Goal: Task Accomplishment & Management: Manage account settings

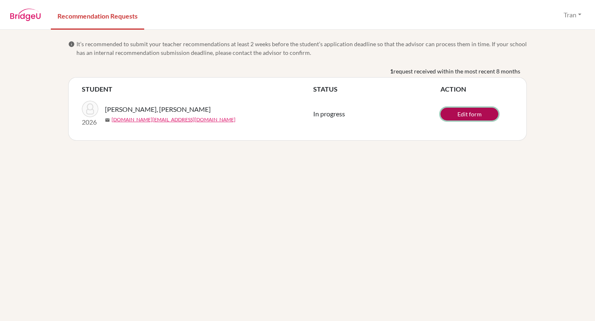
click at [481, 118] on link "Edit form" at bounding box center [469, 114] width 58 height 13
click at [452, 111] on link "View/Edit form" at bounding box center [469, 113] width 58 height 13
click at [451, 111] on link "View/Edit form" at bounding box center [469, 113] width 58 height 13
click at [448, 107] on link "View/Edit form" at bounding box center [469, 113] width 58 height 13
click at [564, 19] on button "Tran" at bounding box center [572, 15] width 25 height 16
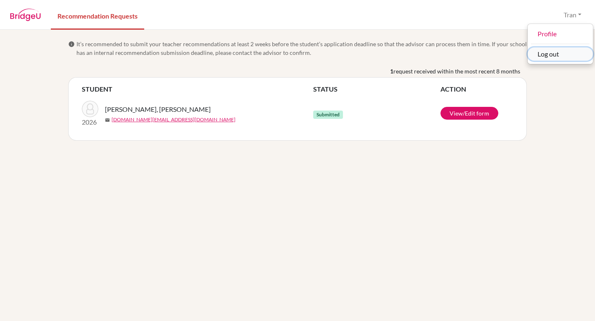
click at [547, 51] on button "Log out" at bounding box center [559, 53] width 65 height 13
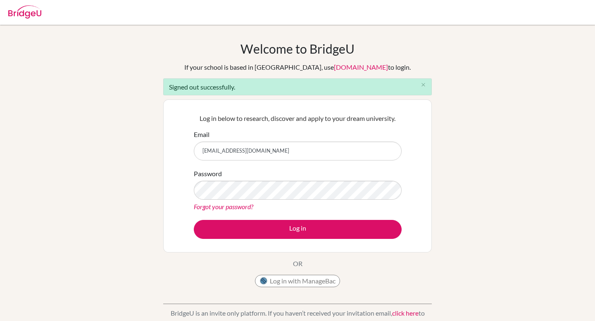
click at [282, 157] on input "[EMAIL_ADDRESS][DOMAIN_NAME]" at bounding box center [298, 151] width 208 height 19
type input "[DOMAIN_NAME][EMAIL_ADDRESS][DOMAIN_NAME]"
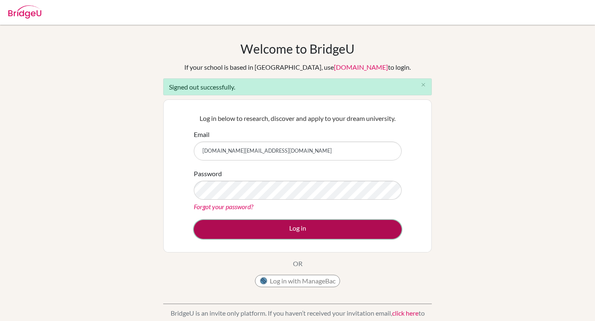
click at [264, 230] on button "Log in" at bounding box center [298, 229] width 208 height 19
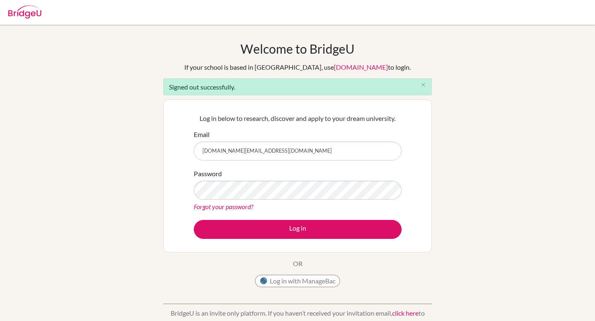
type input "[EMAIL_ADDRESS][DOMAIN_NAME]"
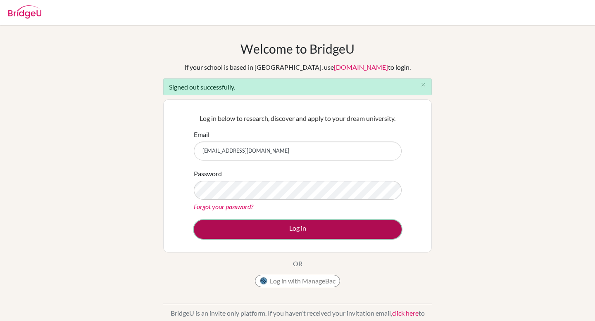
click at [301, 235] on button "Log in" at bounding box center [298, 229] width 208 height 19
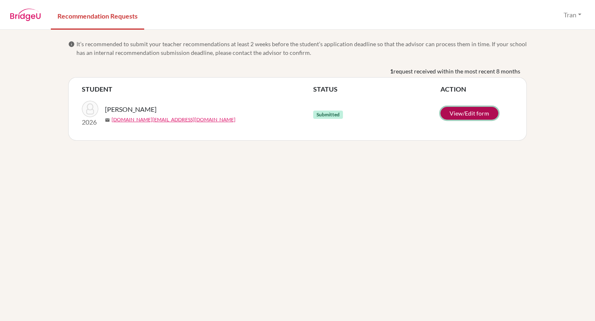
click at [462, 110] on link "View/Edit form" at bounding box center [469, 113] width 58 height 13
click at [167, 96] on td "2026 Đỗ Phương, Linh mail linhdp2.st@thschool.edu.vn" at bounding box center [197, 114] width 231 height 40
click at [116, 21] on link "Recommendation Requests" at bounding box center [97, 15] width 93 height 28
click at [578, 15] on button "Tran" at bounding box center [572, 15] width 25 height 16
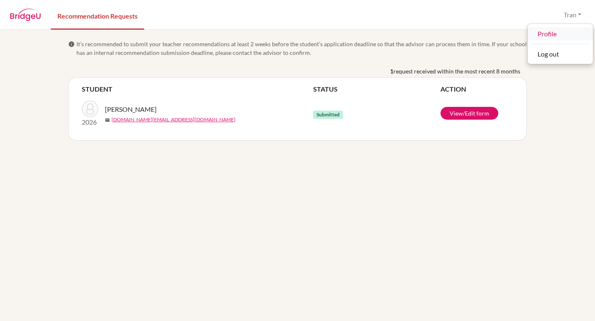
click at [553, 37] on link "Profile" at bounding box center [559, 33] width 65 height 13
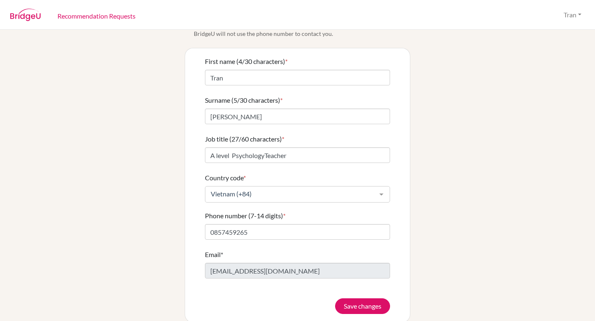
scroll to position [31, 0]
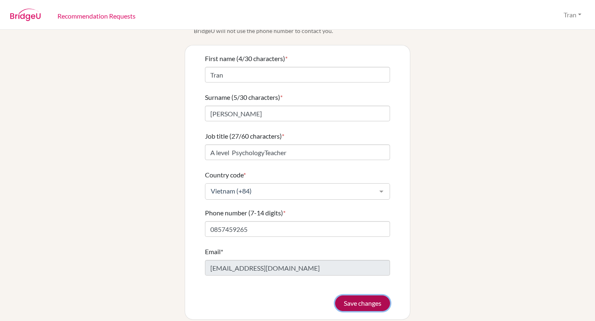
click at [351, 296] on button "Save changes" at bounding box center [362, 304] width 55 height 16
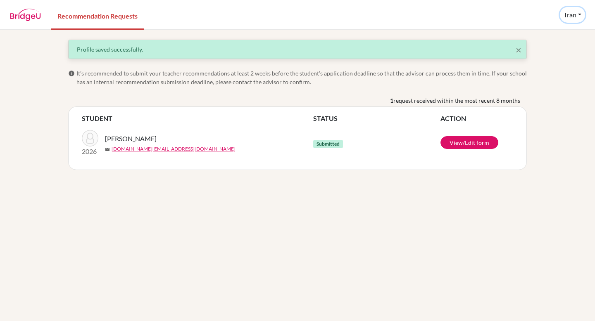
click at [578, 10] on button "Tran" at bounding box center [572, 15] width 25 height 16
click at [329, 98] on div "1 request received within the most recent 8 months" at bounding box center [297, 101] width 458 height 10
click at [563, 12] on button "Tran" at bounding box center [572, 15] width 25 height 16
click at [549, 52] on button "Log out" at bounding box center [559, 53] width 65 height 13
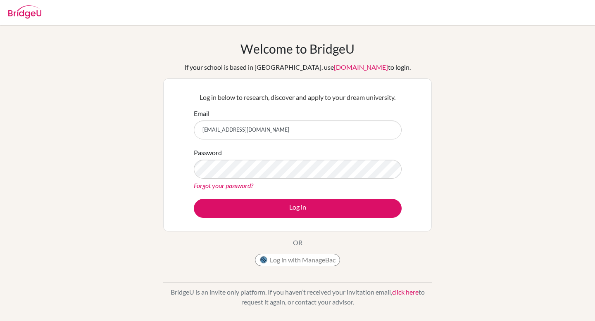
click at [283, 130] on input "[EMAIL_ADDRESS][DOMAIN_NAME]" at bounding box center [298, 130] width 208 height 19
type input "[DOMAIN_NAME][EMAIL_ADDRESS][DOMAIN_NAME]"
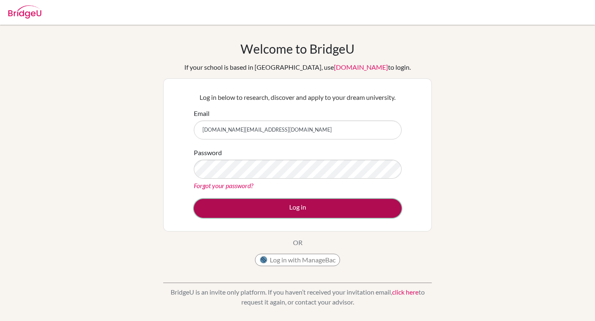
click at [266, 204] on button "Log in" at bounding box center [298, 208] width 208 height 19
